Goal: Share content: Share content

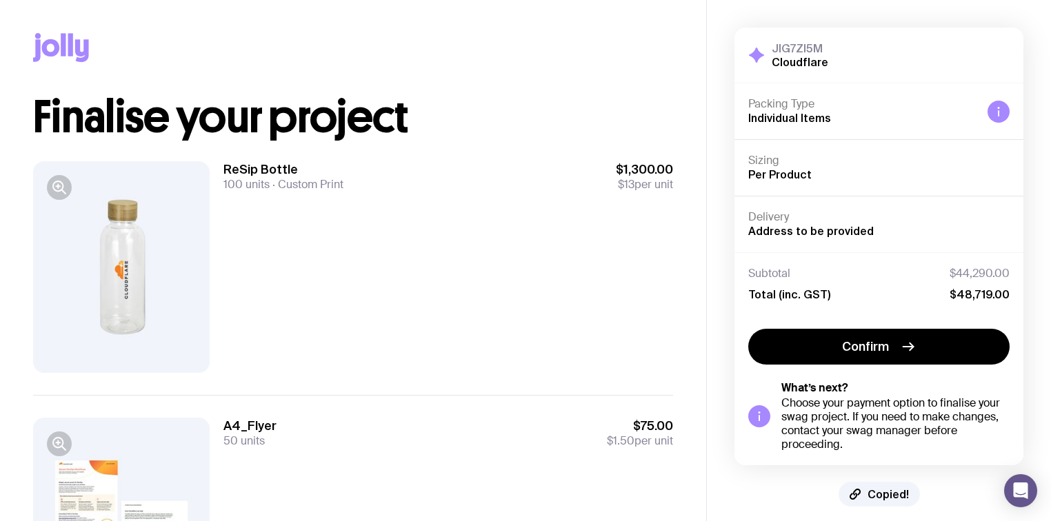
click at [887, 496] on span "Copied!" at bounding box center [887, 494] width 41 height 14
click at [876, 496] on span "Copy Link" at bounding box center [888, 494] width 52 height 14
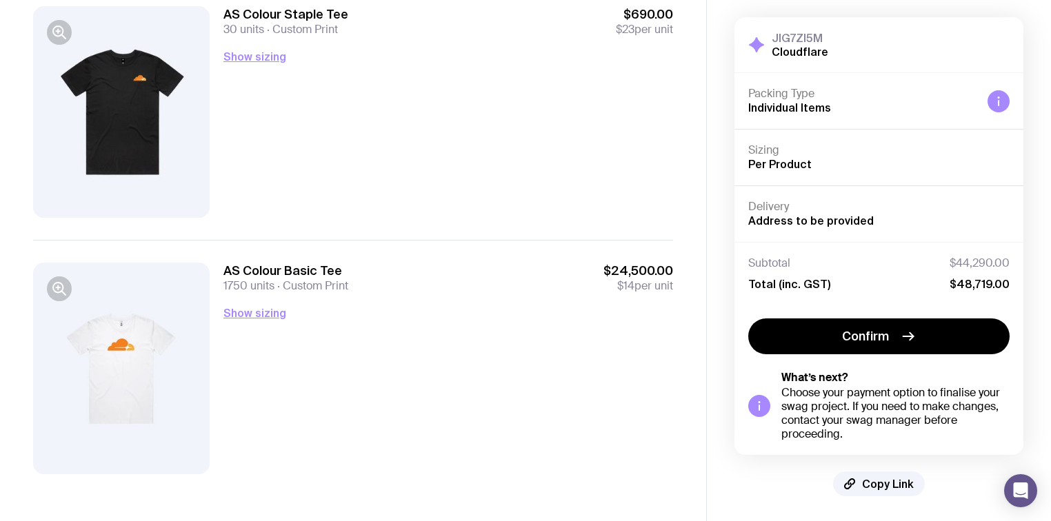
scroll to position [2978, 0]
click at [259, 309] on button "Show sizing" at bounding box center [254, 312] width 63 height 17
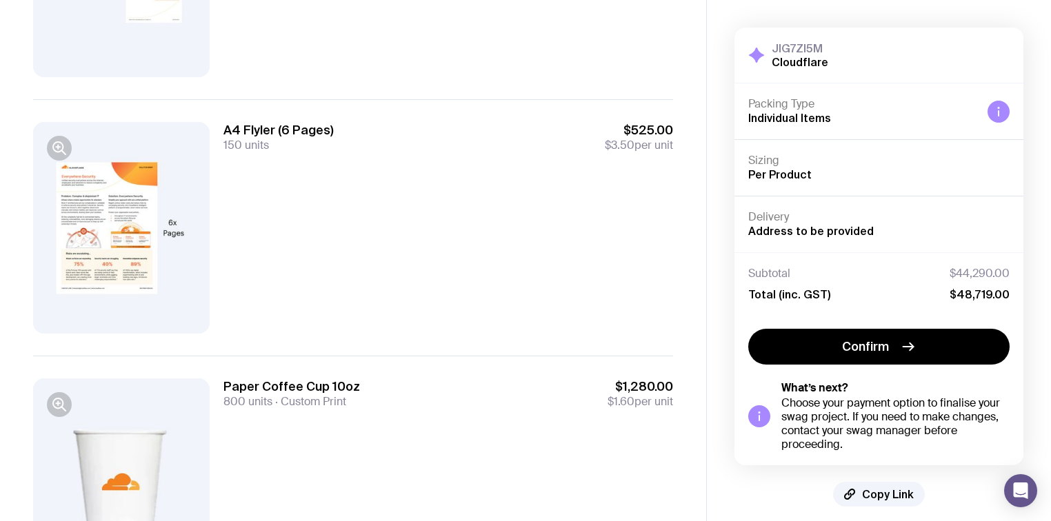
scroll to position [938, 0]
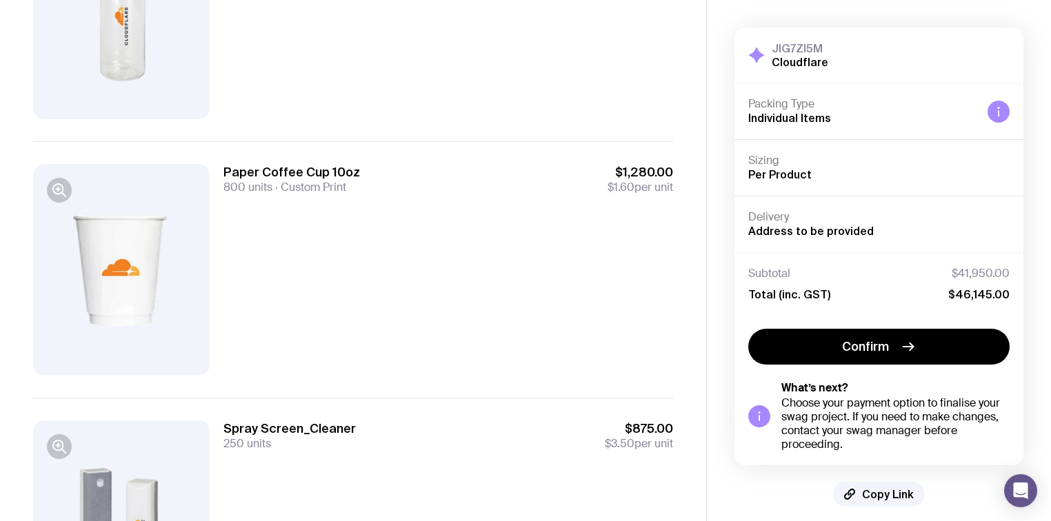
scroll to position [117, 0]
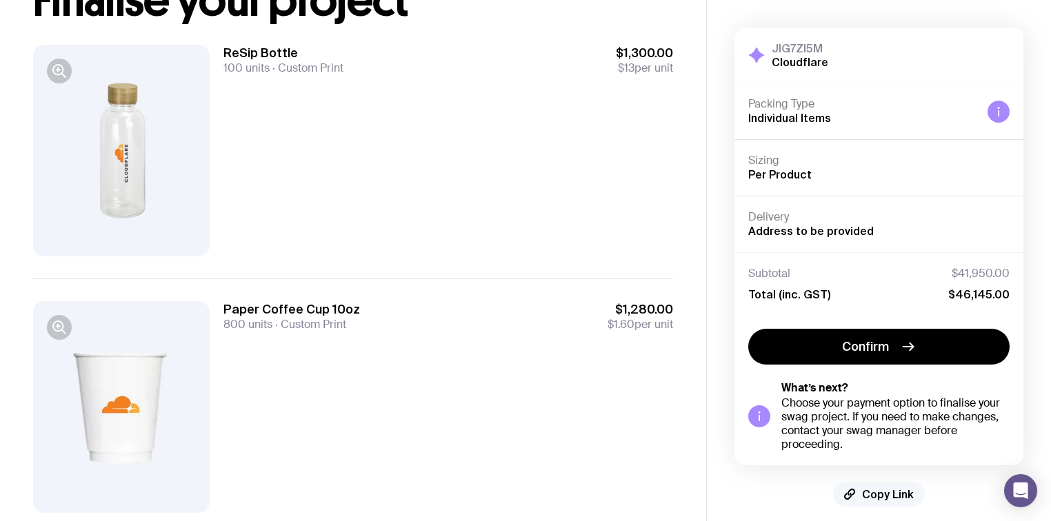
click at [882, 495] on span "Copy Link" at bounding box center [888, 494] width 52 height 14
click at [886, 495] on span "Copied!" at bounding box center [887, 494] width 41 height 14
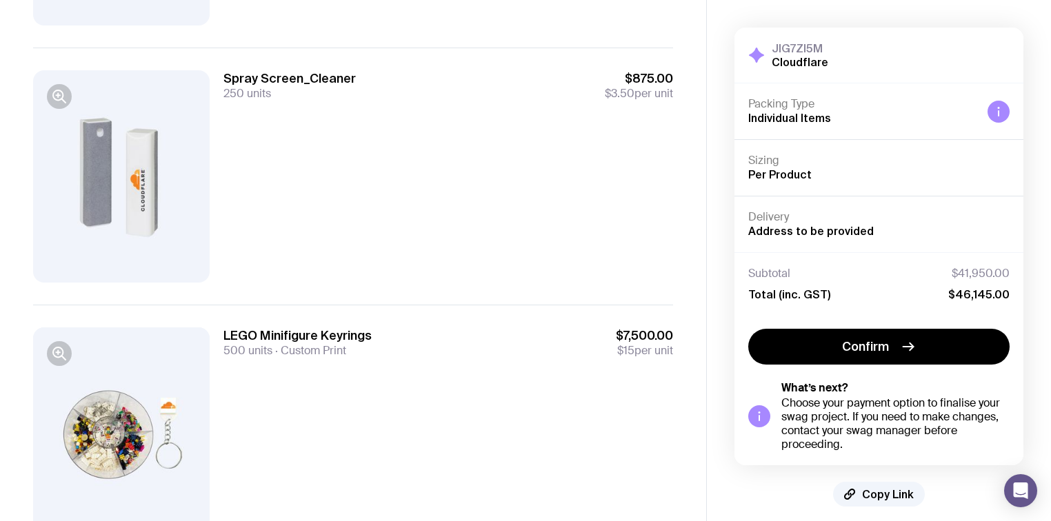
scroll to position [717, 0]
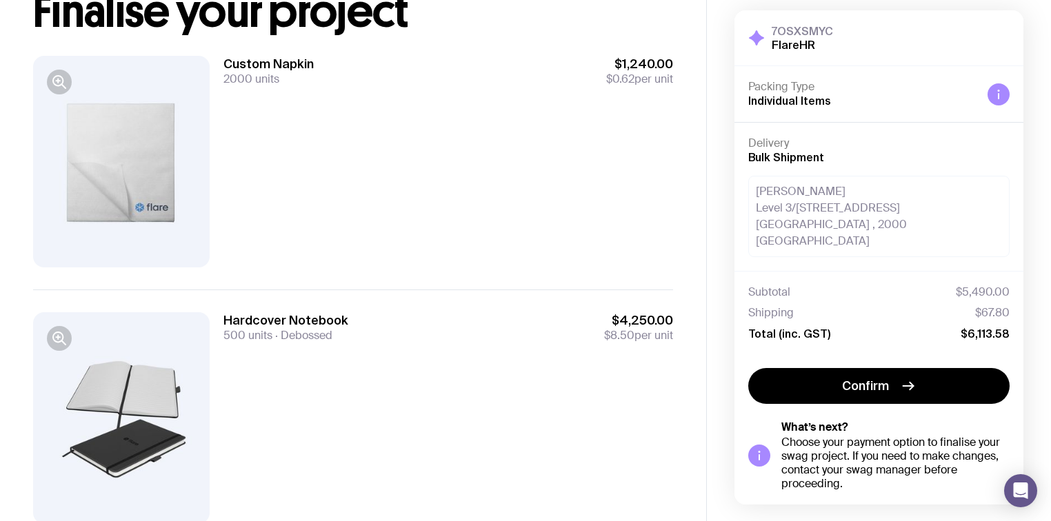
scroll to position [158, 0]
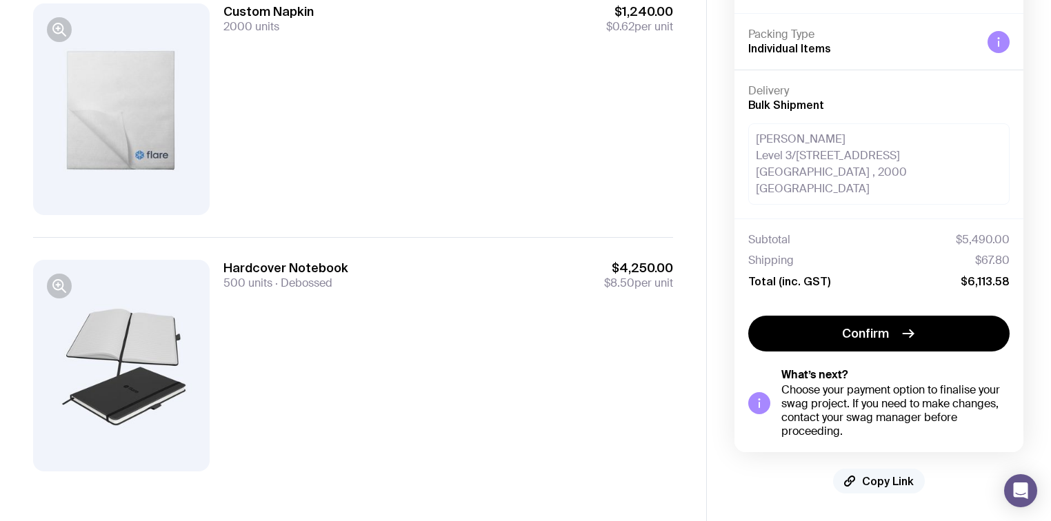
click at [871, 484] on span "Copy Link" at bounding box center [888, 481] width 52 height 14
click at [873, 481] on span "Copied!" at bounding box center [887, 481] width 41 height 14
click at [876, 480] on span "Copied!" at bounding box center [887, 481] width 41 height 14
click at [880, 483] on span "Copied!" at bounding box center [887, 481] width 41 height 14
